Goal: Information Seeking & Learning: Compare options

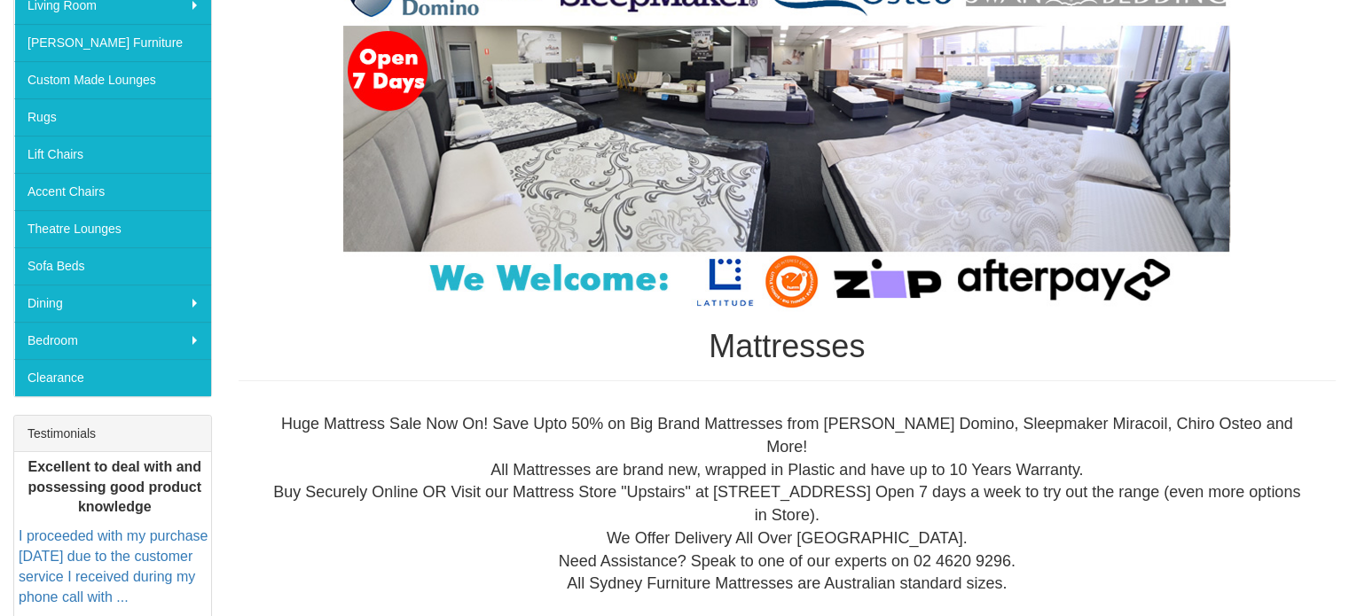
scroll to position [344, 0]
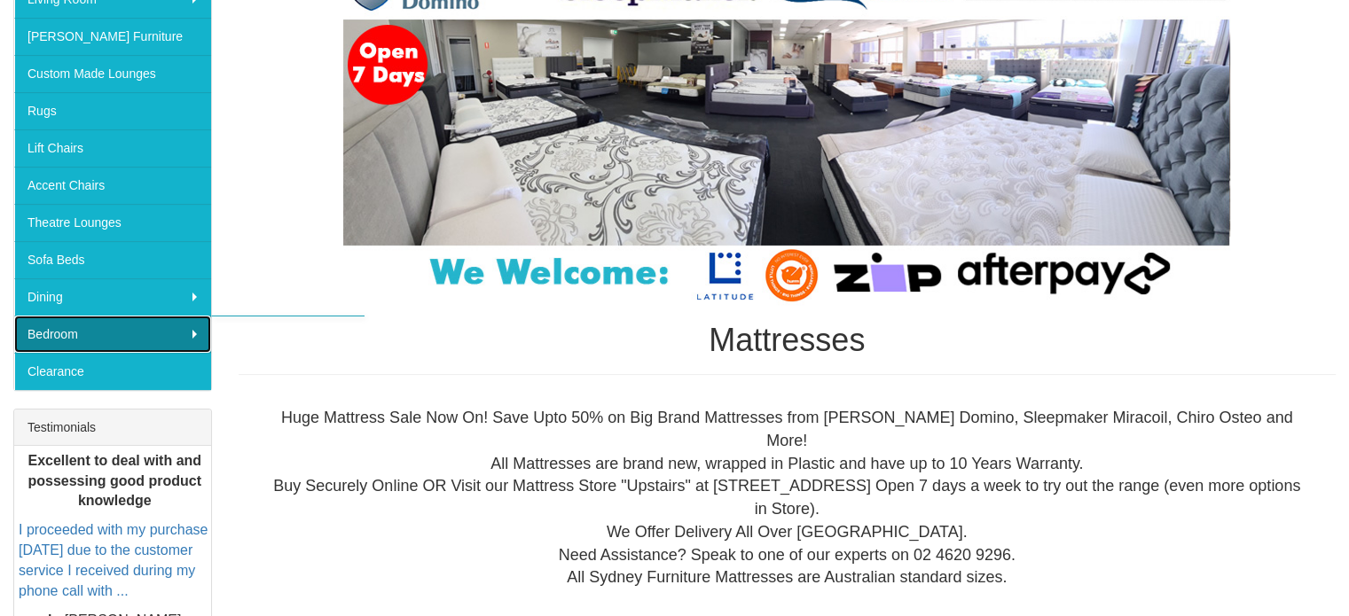
click at [172, 329] on link "Bedroom" at bounding box center [112, 334] width 197 height 37
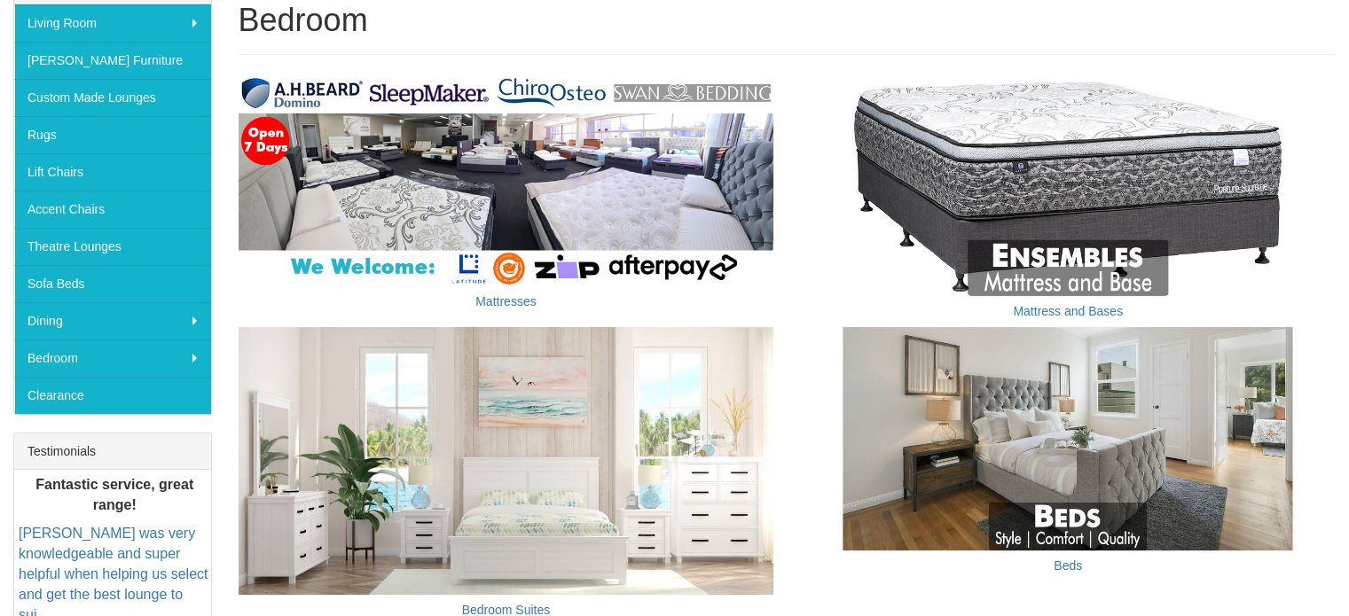
scroll to position [344, 0]
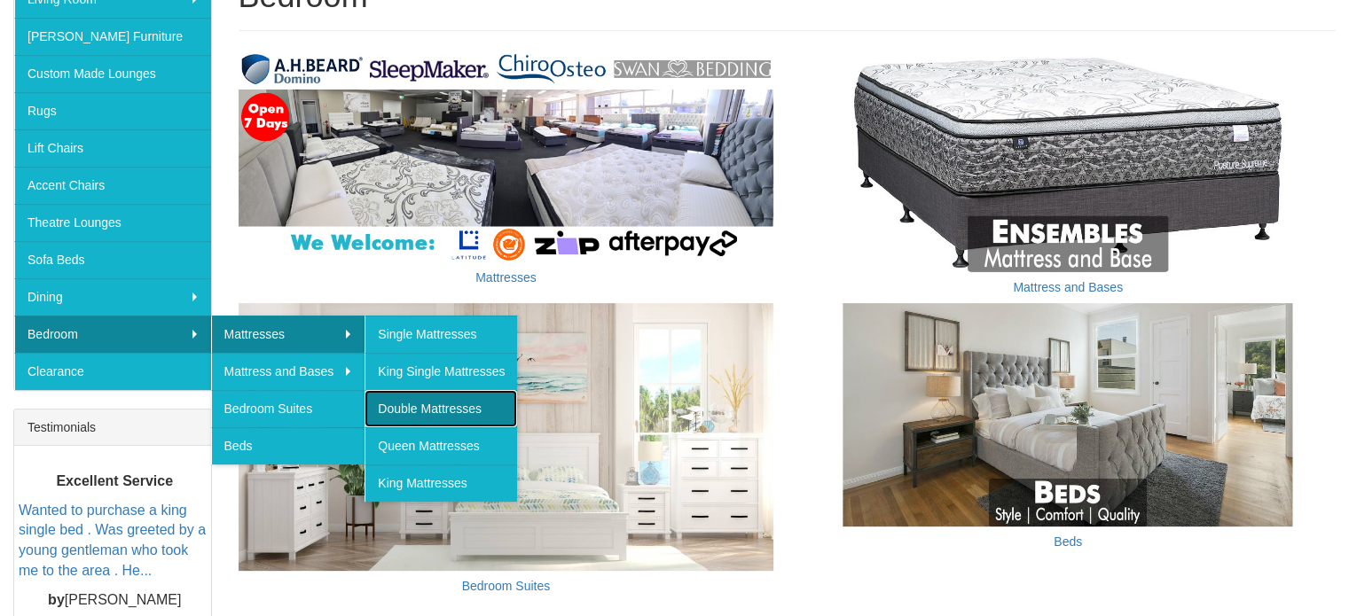
click at [438, 402] on link "Double Mattresses" at bounding box center [441, 408] width 153 height 37
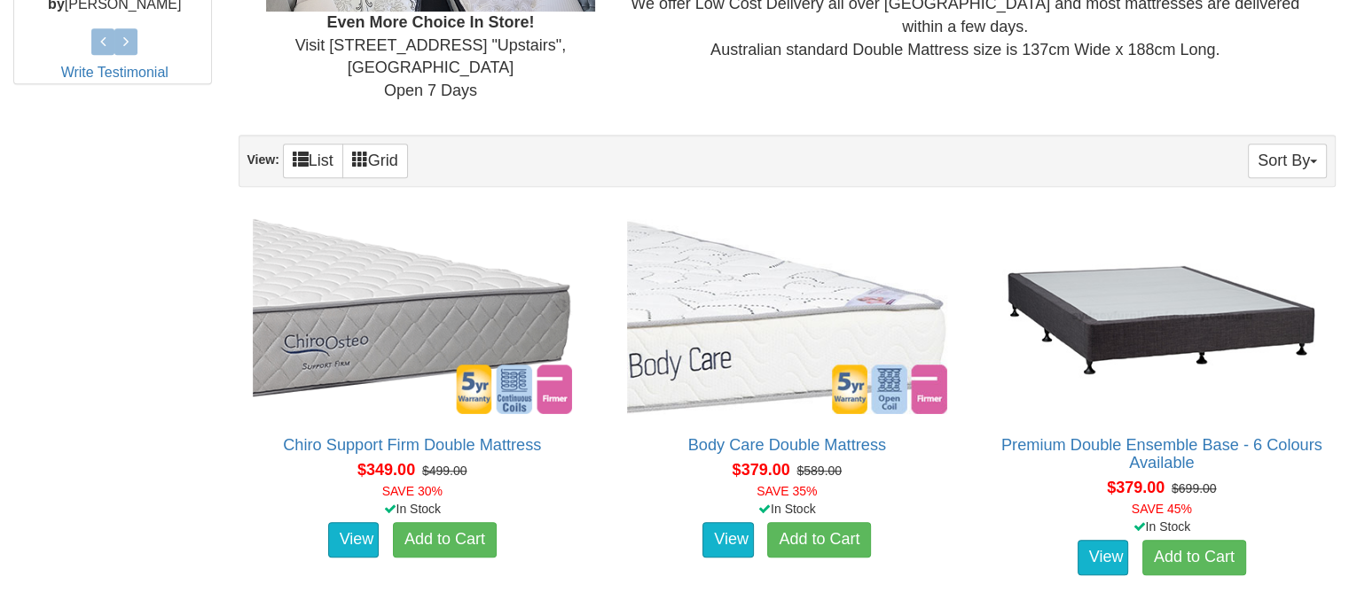
scroll to position [934, 0]
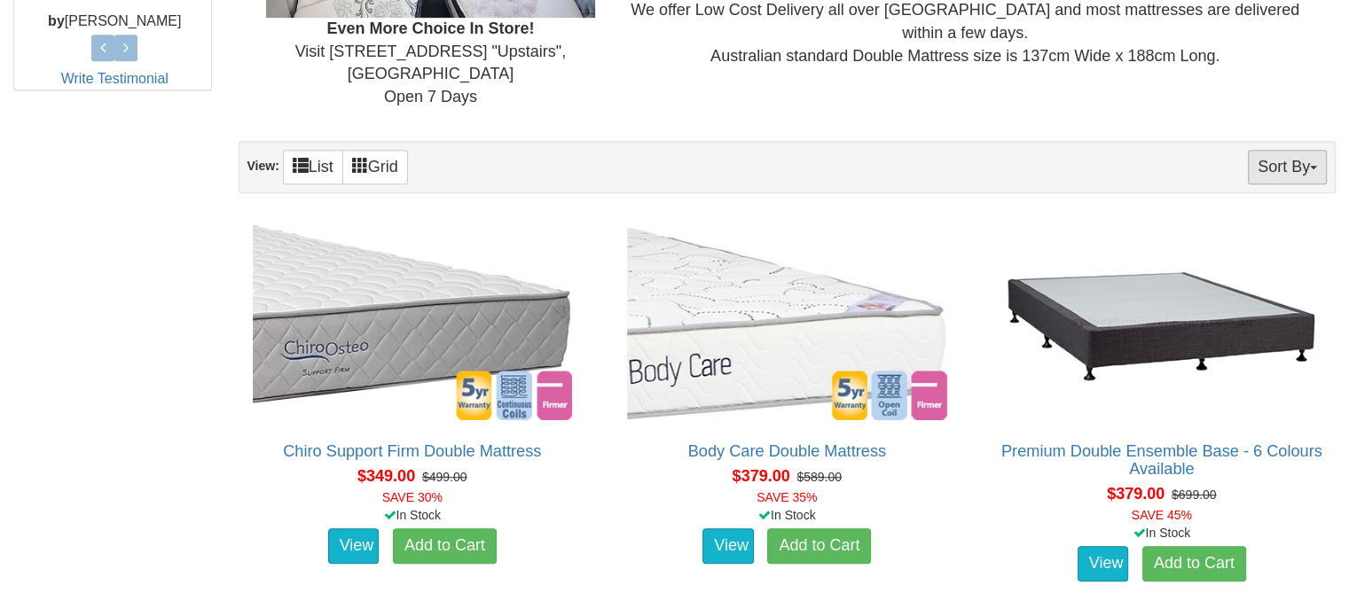
click at [1293, 150] on button "Sort By" at bounding box center [1287, 167] width 79 height 35
click at [1242, 215] on link "Price+" at bounding box center [1256, 226] width 140 height 23
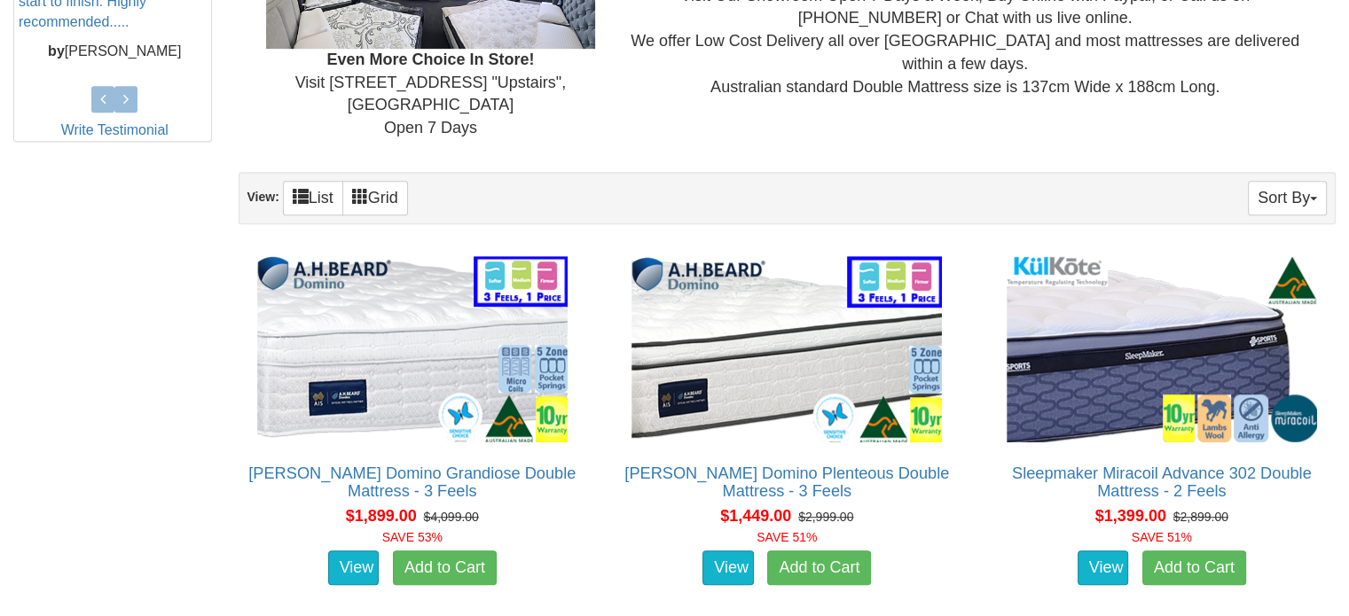
scroll to position [897, 0]
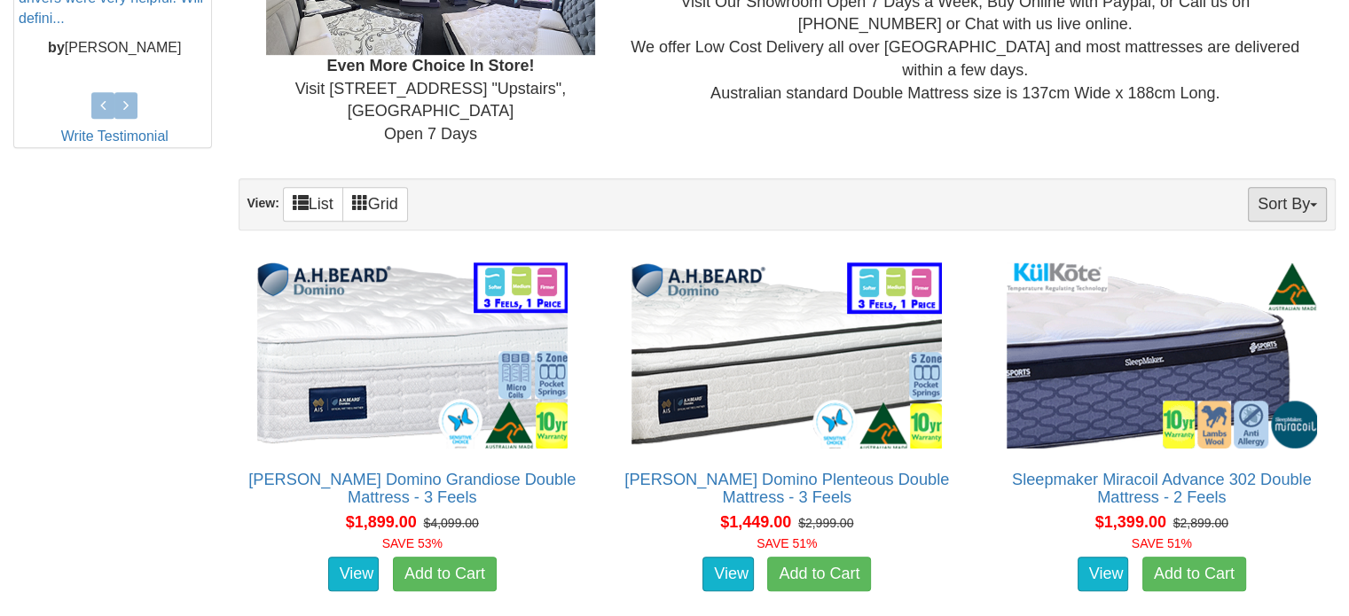
click at [1282, 187] on button "Sort By" at bounding box center [1287, 204] width 79 height 35
click at [1247, 252] on link "Price-" at bounding box center [1256, 263] width 140 height 23
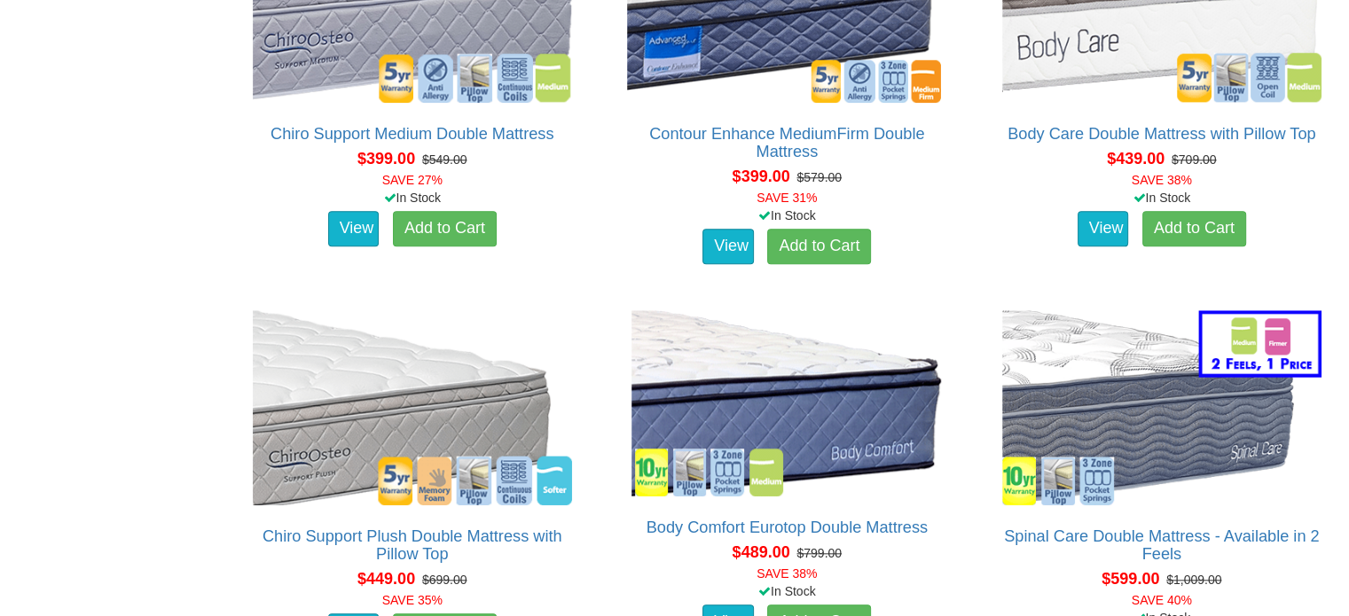
scroll to position [1660, 0]
